Goal: Task Accomplishment & Management: Manage account settings

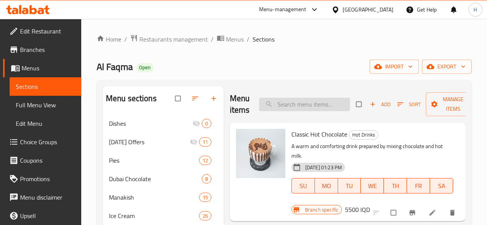
click at [301, 109] on input "search" at bounding box center [304, 104] width 91 height 13
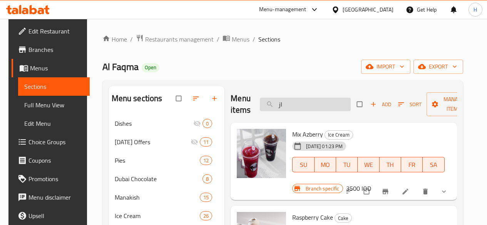
type input "ا"
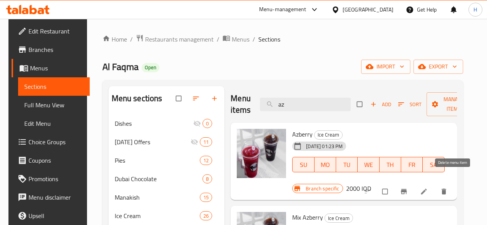
click at [448, 188] on icon "delete" at bounding box center [444, 192] width 8 height 8
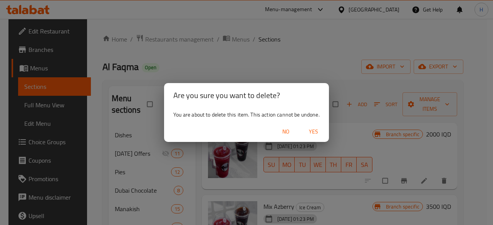
click at [312, 132] on span "Yes" at bounding box center [313, 132] width 18 height 10
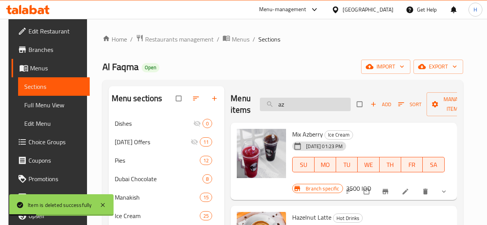
click at [269, 103] on input "az" at bounding box center [305, 104] width 91 height 13
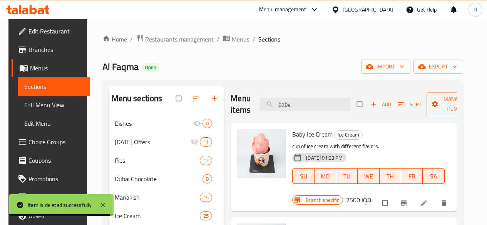
type input "baby"
click at [408, 199] on icon "Branch-specific-item" at bounding box center [404, 203] width 8 height 8
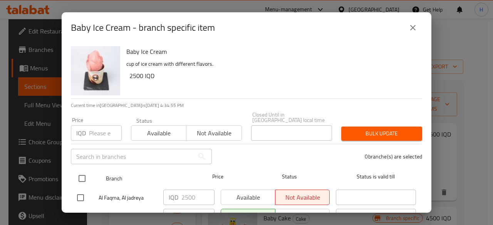
click at [81, 174] on input "checkbox" at bounding box center [82, 179] width 16 height 16
checkbox input "true"
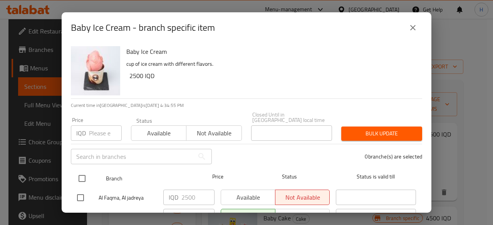
checkbox input "true"
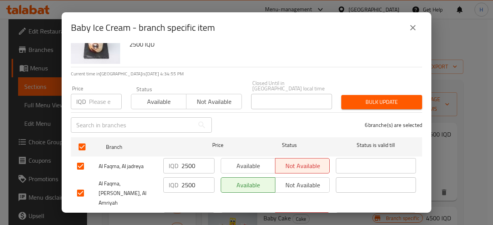
scroll to position [38, 0]
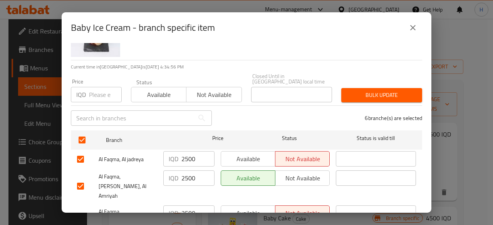
click at [192, 152] on input "2500" at bounding box center [197, 158] width 33 height 15
type input "3500"
click at [188, 171] on input "2500" at bounding box center [197, 178] width 33 height 15
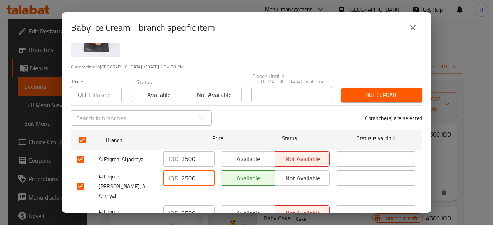
click at [188, 171] on input "2500" at bounding box center [197, 178] width 33 height 15
click at [195, 154] on input "3500" at bounding box center [197, 158] width 33 height 15
click at [191, 171] on input "2500" at bounding box center [197, 178] width 33 height 15
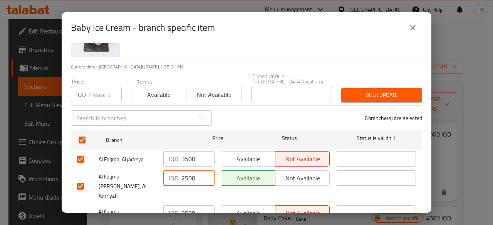
click at [191, 171] on input "2500" at bounding box center [197, 178] width 33 height 15
paste input "3"
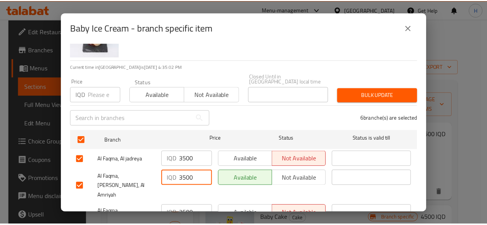
scroll to position [131, 0]
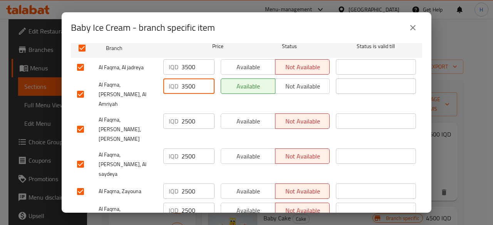
type input "3500"
click at [187, 114] on input "2500" at bounding box center [197, 121] width 33 height 15
paste input "3"
type input "3500"
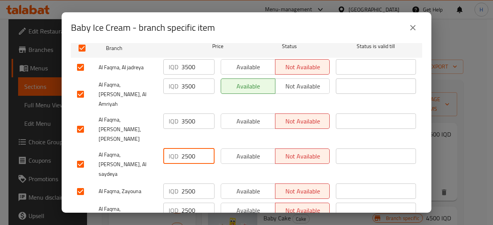
click at [187, 149] on input "2500" at bounding box center [197, 156] width 33 height 15
paste input "3"
type input "3500"
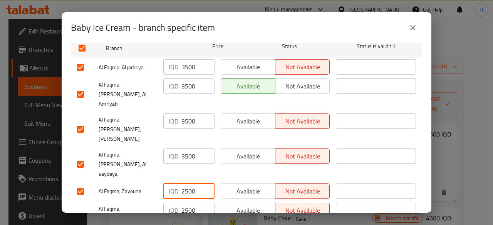
click at [186, 184] on input "2500" at bounding box center [197, 191] width 33 height 15
paste input "3"
type input "3500"
click at [186, 203] on input "2500" at bounding box center [197, 210] width 33 height 15
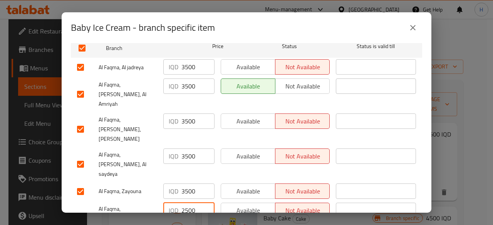
click at [186, 203] on input "2500" at bounding box center [197, 210] width 33 height 15
paste input "3"
type input "3500"
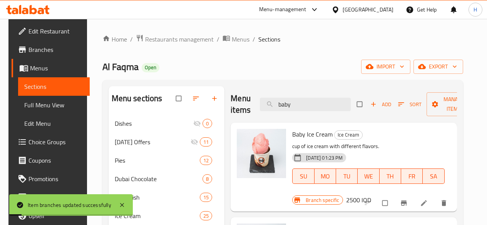
click at [371, 195] on h6 "2500 IQD" at bounding box center [358, 200] width 25 height 11
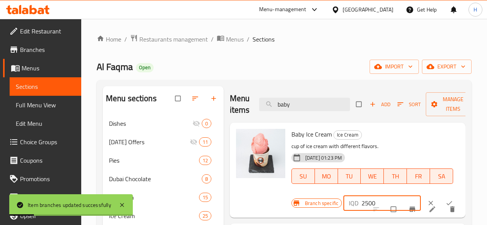
click at [361, 205] on input "2500" at bounding box center [390, 203] width 59 height 15
paste input "3"
type input "3500"
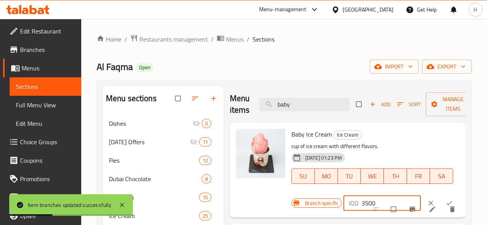
click at [441, 202] on button "ok" at bounding box center [450, 203] width 18 height 17
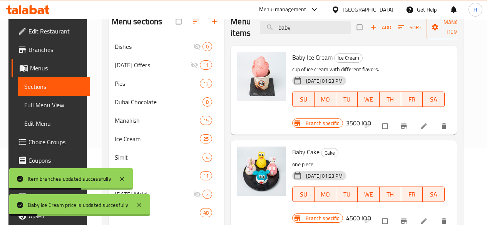
scroll to position [0, 0]
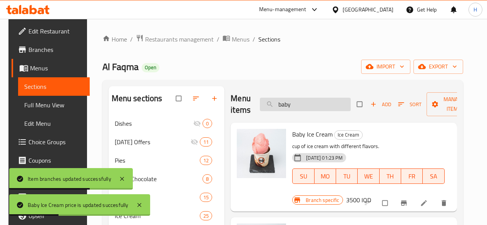
click at [294, 107] on input "baby" at bounding box center [305, 104] width 91 height 13
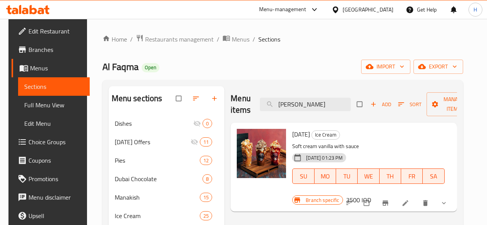
type input "[PERSON_NAME]"
click at [409, 199] on icon at bounding box center [406, 203] width 8 height 8
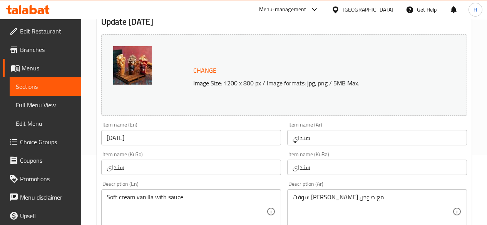
scroll to position [77, 0]
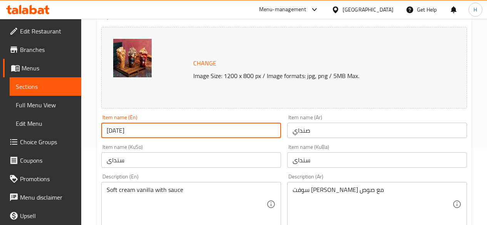
drag, startPoint x: 122, startPoint y: 131, endPoint x: 125, endPoint y: 134, distance: 4.1
click at [125, 134] on input "[DATE]" at bounding box center [191, 130] width 180 height 15
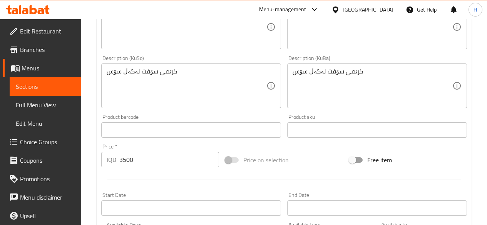
scroll to position [269, 0]
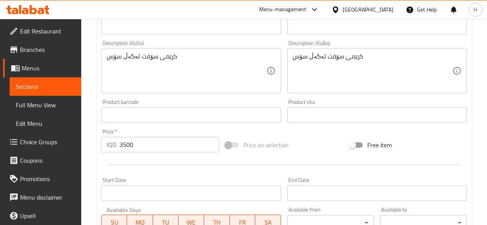
type input "Sundae"
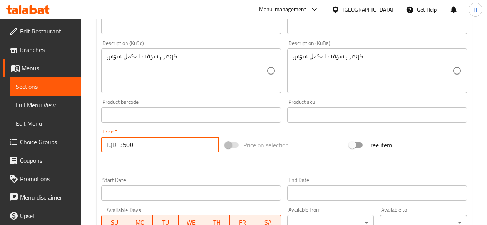
click at [143, 144] on input "3500" at bounding box center [169, 144] width 100 height 15
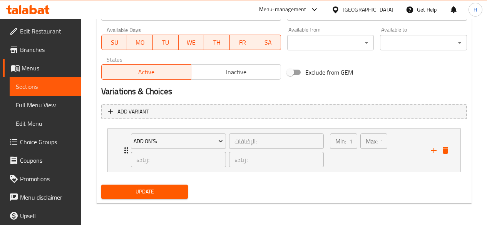
type input "4000"
click at [146, 189] on span "Update" at bounding box center [144, 192] width 75 height 10
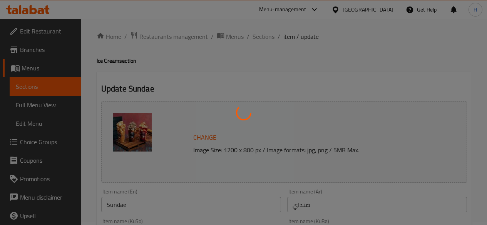
scroll to position [0, 0]
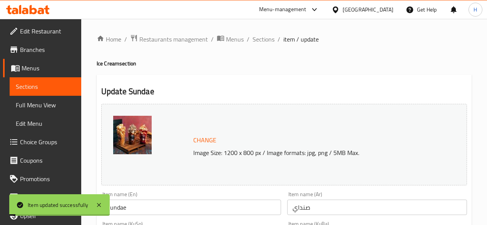
drag, startPoint x: 266, startPoint y: 44, endPoint x: 303, endPoint y: 59, distance: 39.5
click at [266, 44] on span "Sections" at bounding box center [264, 39] width 22 height 9
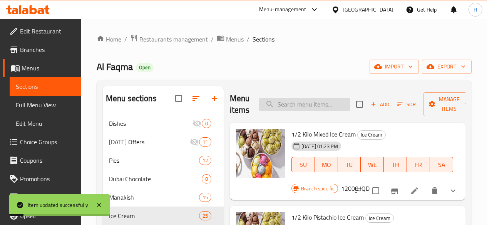
click at [289, 98] on input "search" at bounding box center [304, 104] width 91 height 13
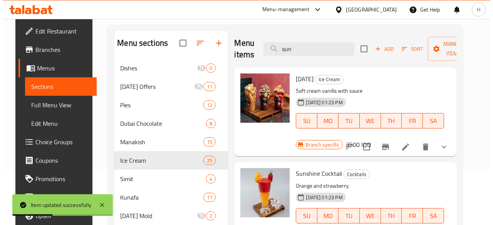
scroll to position [77, 0]
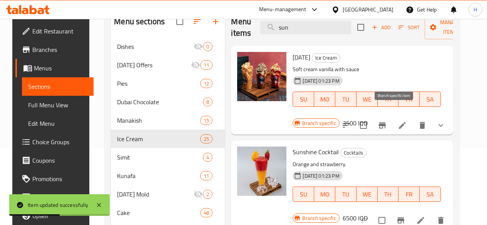
type input "sun"
click at [386, 122] on icon "Branch-specific-item" at bounding box center [382, 125] width 7 height 6
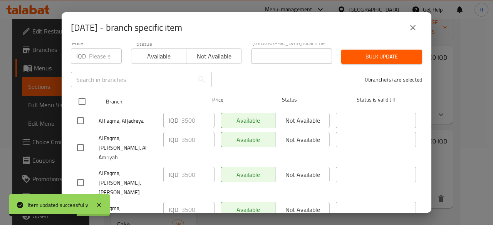
click at [82, 95] on input "checkbox" at bounding box center [82, 102] width 16 height 16
checkbox input "true"
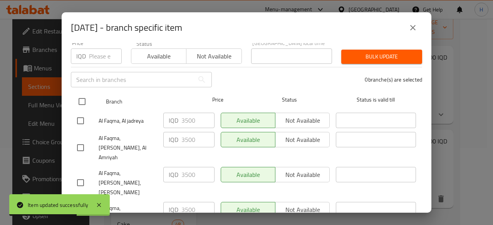
checkbox input "true"
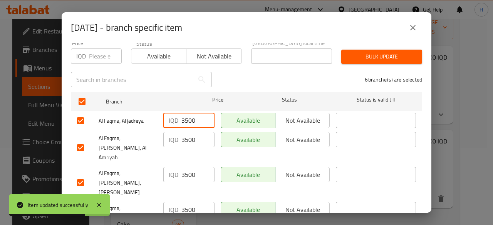
click at [182, 114] on input "3500" at bounding box center [197, 120] width 33 height 15
type input "4000"
click at [187, 115] on input "4000" at bounding box center [197, 120] width 33 height 15
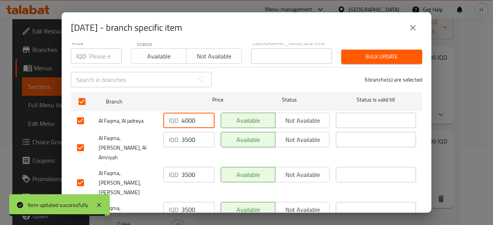
click at [187, 115] on input "4000" at bounding box center [197, 120] width 33 height 15
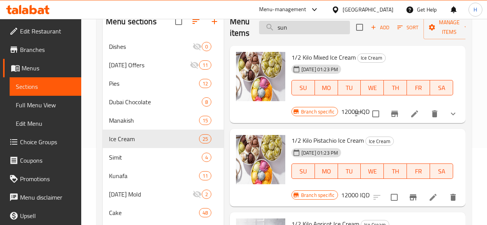
click at [286, 27] on input "sun" at bounding box center [304, 27] width 91 height 13
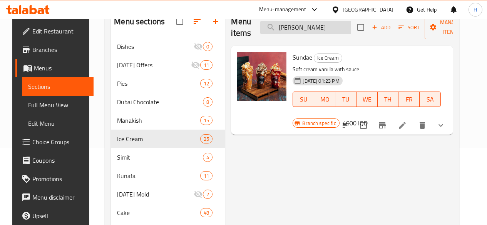
click at [285, 28] on input "[PERSON_NAME]" at bounding box center [305, 27] width 91 height 13
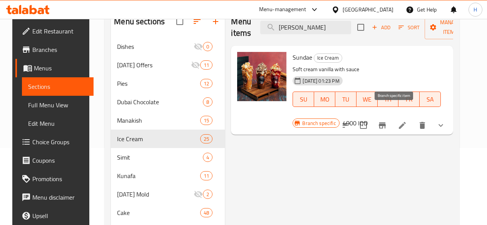
type input "[PERSON_NAME]"
click at [386, 122] on icon "Branch-specific-item" at bounding box center [382, 125] width 7 height 6
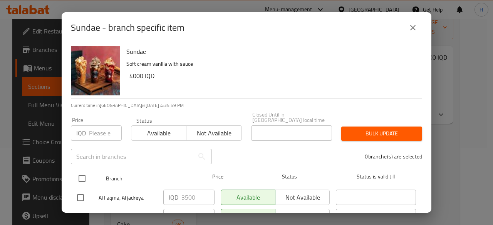
click at [83, 172] on input "checkbox" at bounding box center [82, 179] width 16 height 16
checkbox input "true"
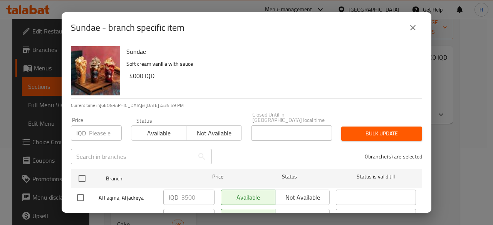
checkbox input "true"
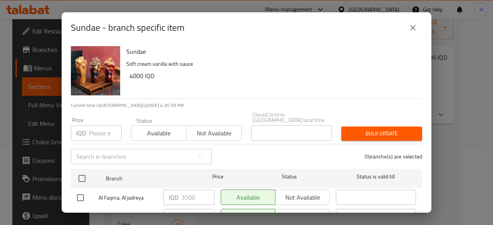
checkbox input "true"
click at [189, 191] on input "3500" at bounding box center [197, 197] width 33 height 15
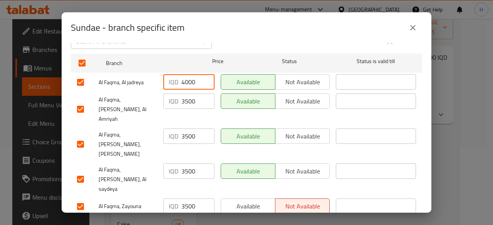
click at [189, 74] on input "4000" at bounding box center [197, 81] width 33 height 15
type input "4000"
click at [187, 94] on input "3500" at bounding box center [197, 101] width 33 height 15
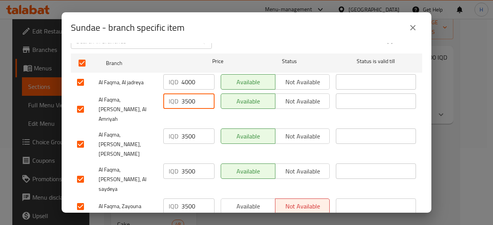
paste input "40"
type input "4000"
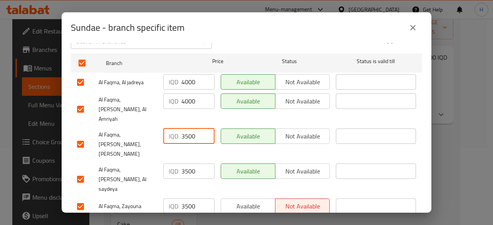
click at [187, 129] on input "3500" at bounding box center [197, 136] width 33 height 15
paste input "40"
type input "4000"
click at [184, 164] on input "3500" at bounding box center [197, 171] width 33 height 15
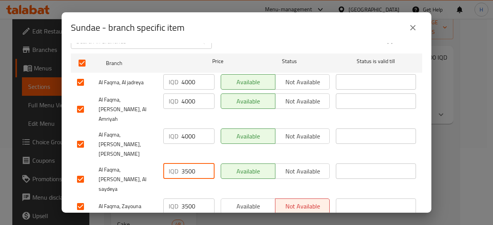
click at [184, 164] on input "3500" at bounding box center [197, 171] width 33 height 15
paste input "40"
type input "4000"
click at [183, 199] on input "3500" at bounding box center [197, 206] width 33 height 15
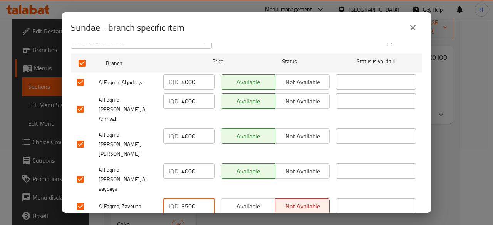
click at [183, 199] on input "3500" at bounding box center [197, 206] width 33 height 15
paste input "40"
type input "4000"
click at [182, 218] on input "3500" at bounding box center [197, 225] width 33 height 15
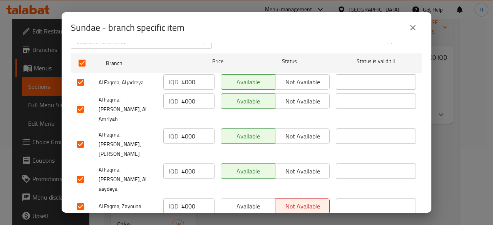
paste input "40"
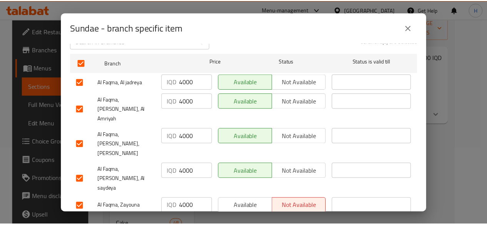
scroll to position [131, 0]
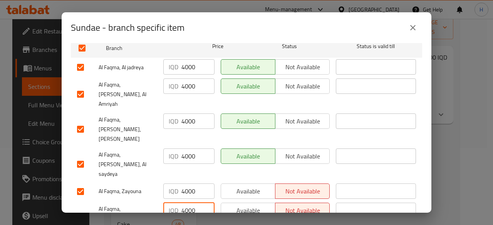
type input "4000"
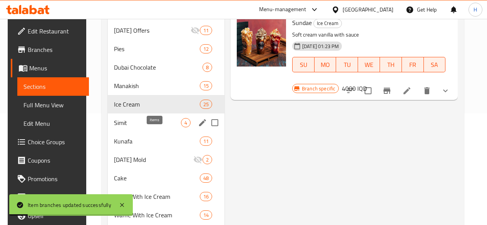
scroll to position [115, 0]
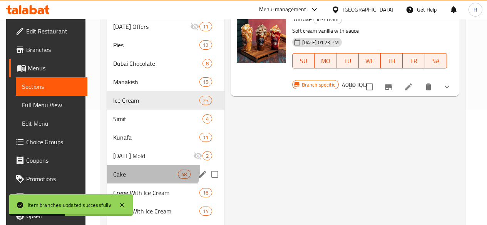
click at [129, 178] on div "Cake 48" at bounding box center [165, 174] width 117 height 18
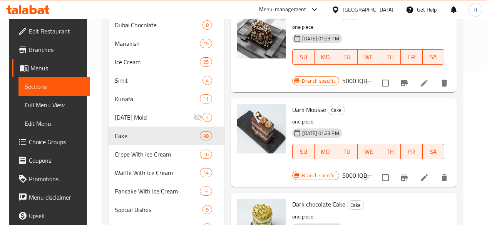
scroll to position [38, 0]
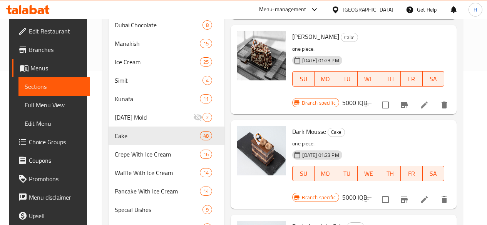
click at [292, 139] on p "one piece." at bounding box center [368, 144] width 152 height 10
click at [449, 195] on icon "delete" at bounding box center [444, 199] width 9 height 9
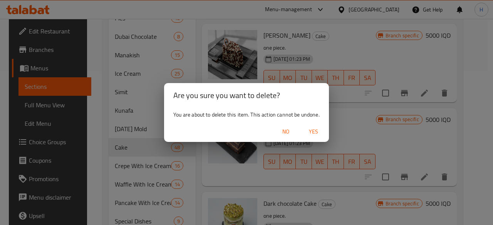
click at [318, 131] on span "Yes" at bounding box center [313, 132] width 18 height 10
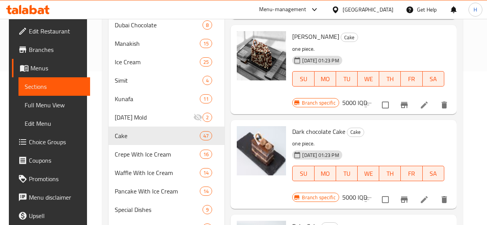
click at [292, 139] on p "one piece." at bounding box center [368, 144] width 152 height 10
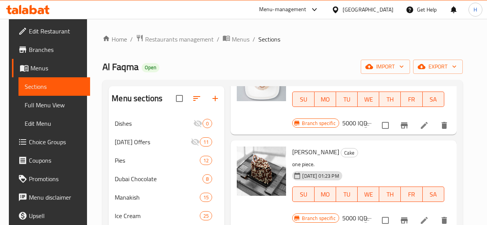
scroll to position [0, 0]
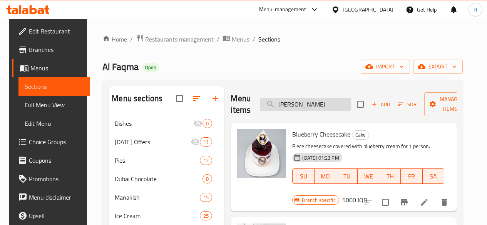
click at [283, 104] on input "[PERSON_NAME]" at bounding box center [305, 104] width 91 height 13
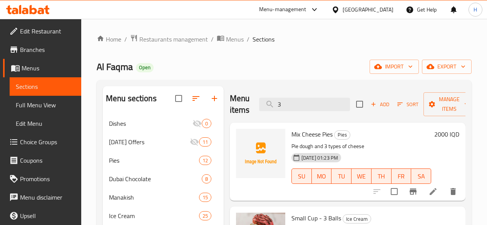
click at [276, 97] on div "Menu items 3 Add Sort Manage items" at bounding box center [348, 104] width 236 height 37
click at [278, 108] on input "3" at bounding box center [304, 104] width 91 height 13
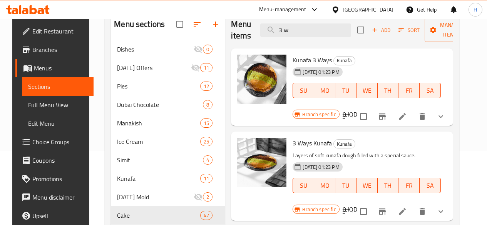
scroll to position [77, 0]
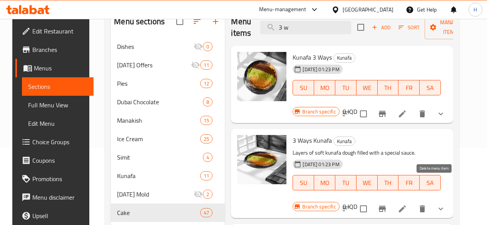
click at [432, 200] on button "delete" at bounding box center [422, 209] width 18 height 18
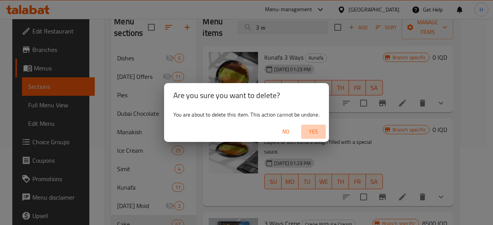
click at [321, 130] on span "Yes" at bounding box center [313, 132] width 18 height 10
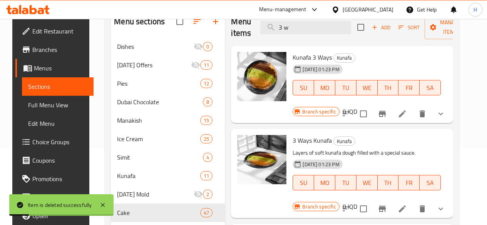
click at [288, 28] on input "3 w" at bounding box center [305, 27] width 91 height 13
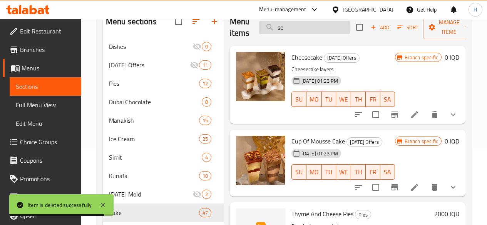
type input "s"
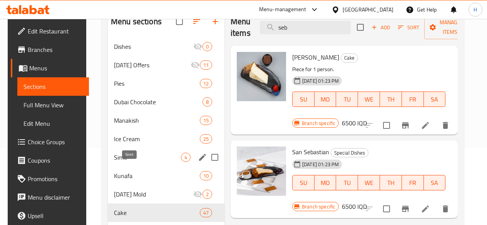
scroll to position [154, 0]
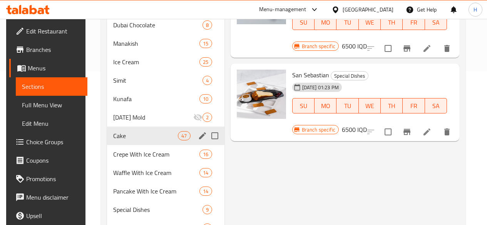
type input "seb"
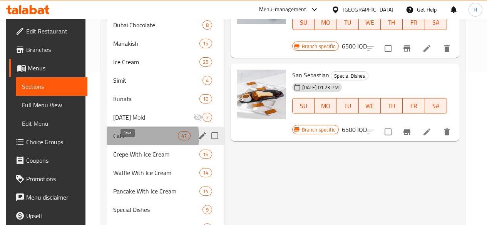
click at [134, 141] on span "Cake" at bounding box center [145, 135] width 65 height 9
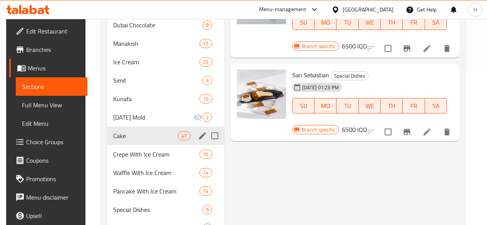
click at [121, 159] on span "Crepe With Ice Cream" at bounding box center [156, 154] width 87 height 9
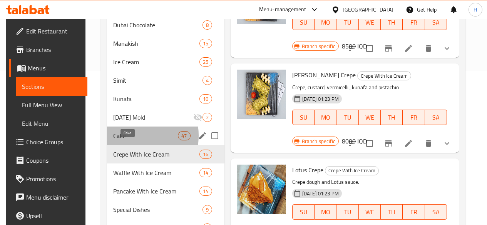
click at [125, 141] on span "Cake" at bounding box center [145, 135] width 65 height 9
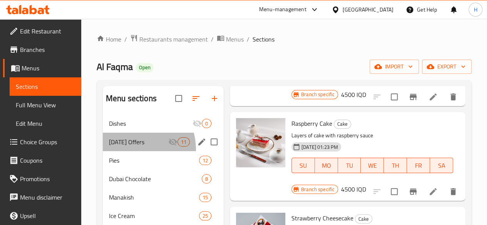
click at [123, 151] on div "[DATE] Offers 11" at bounding box center [163, 142] width 121 height 18
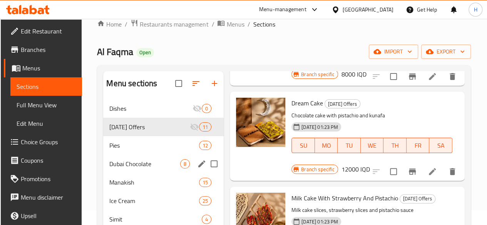
scroll to position [38, 0]
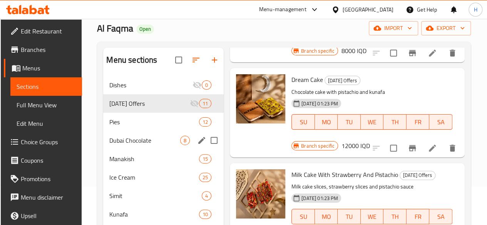
click at [122, 182] on span "Ice Cream" at bounding box center [153, 177] width 89 height 9
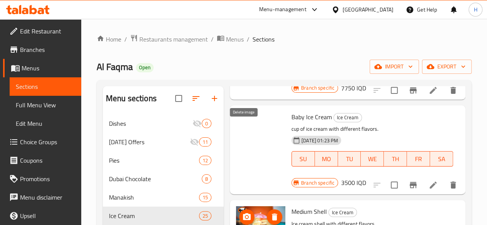
scroll to position [402, 0]
